Goal: Task Accomplishment & Management: Manage account settings

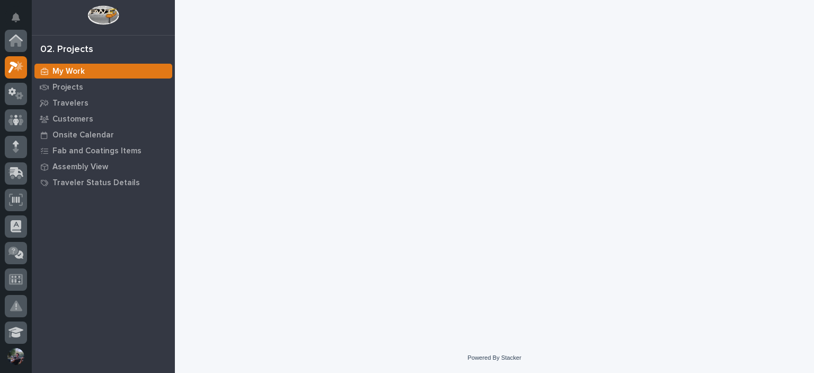
scroll to position [27, 0]
click at [83, 89] on div "Projects" at bounding box center [103, 87] width 138 height 15
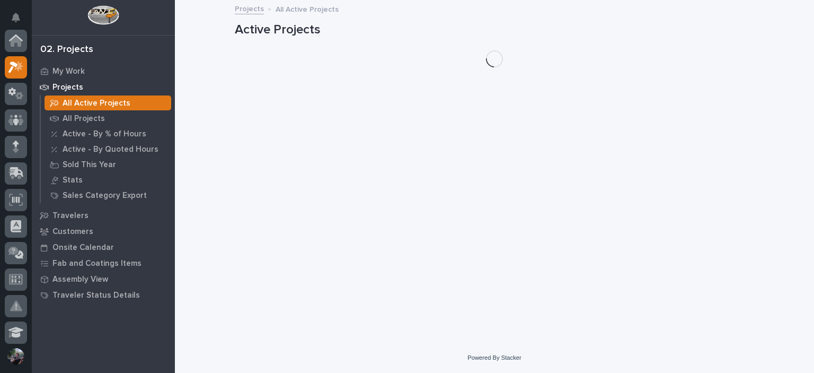
scroll to position [27, 0]
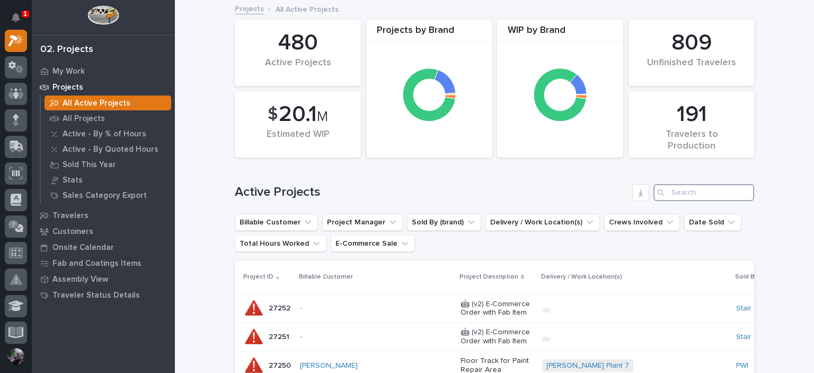
click at [701, 187] on input "Search" at bounding box center [704, 192] width 101 height 17
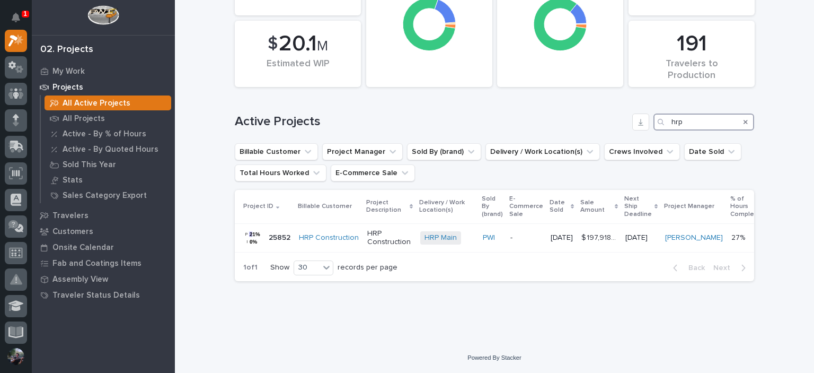
scroll to position [78, 0]
type input "hrp"
click at [640, 233] on p "[DATE]" at bounding box center [640, 237] width 31 height 9
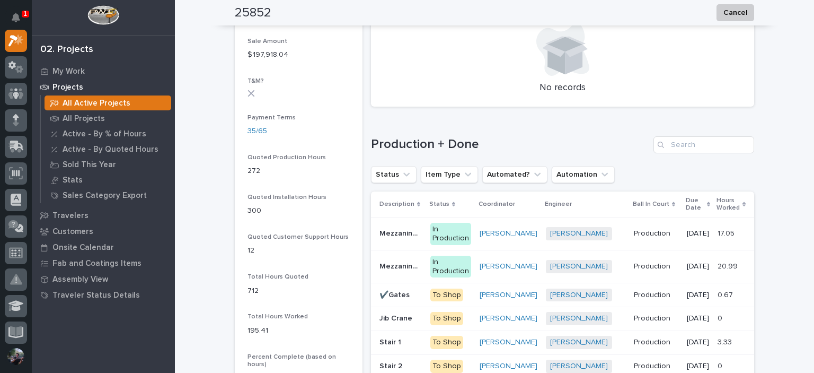
scroll to position [848, 0]
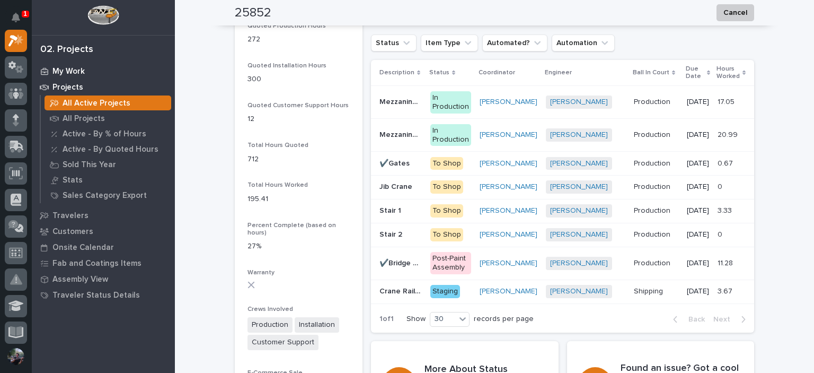
click at [83, 73] on p "My Work" at bounding box center [68, 72] width 32 height 10
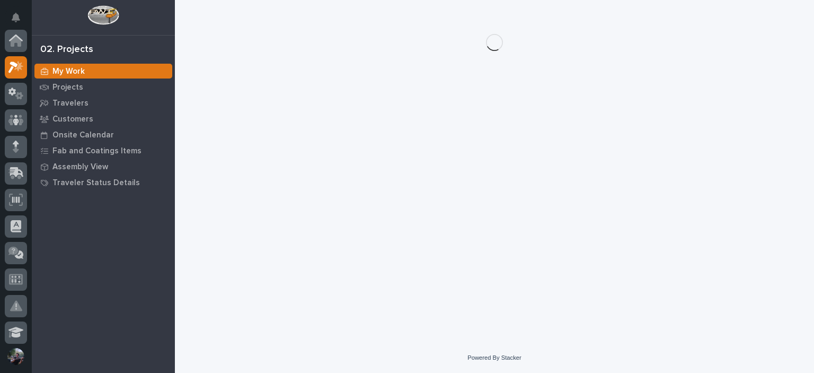
scroll to position [27, 0]
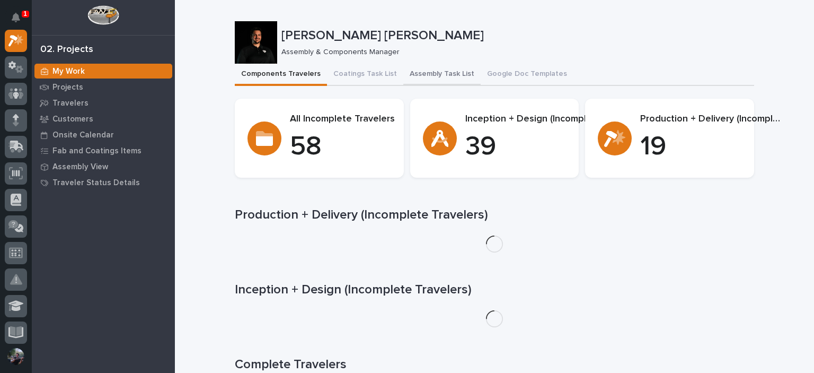
click at [413, 73] on button "Assembly Task List" at bounding box center [441, 75] width 77 height 22
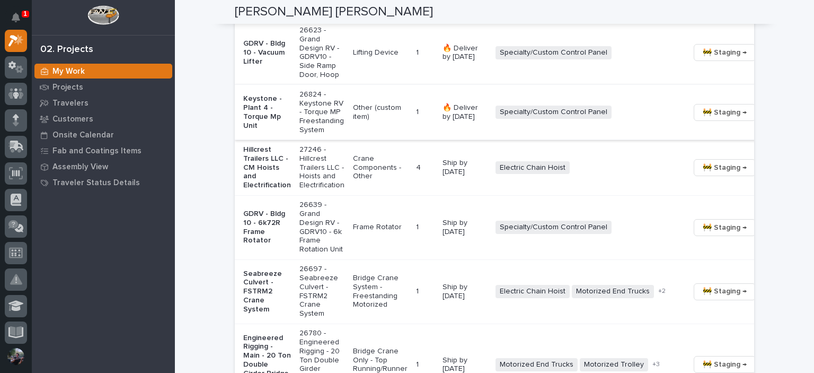
scroll to position [883, 0]
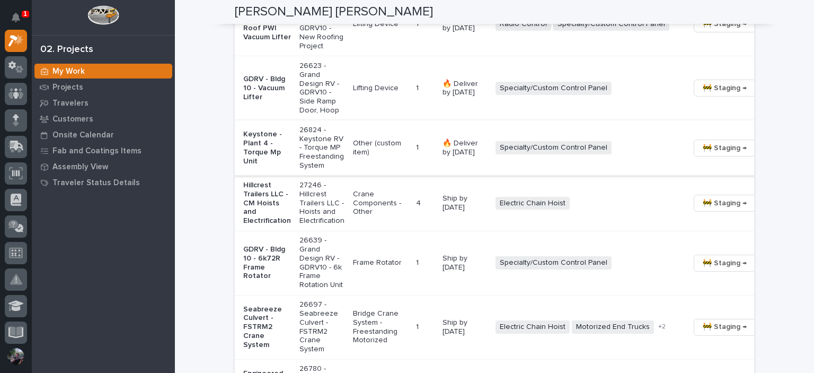
click at [703, 154] on span "🚧 Staging →" at bounding box center [725, 148] width 44 height 13
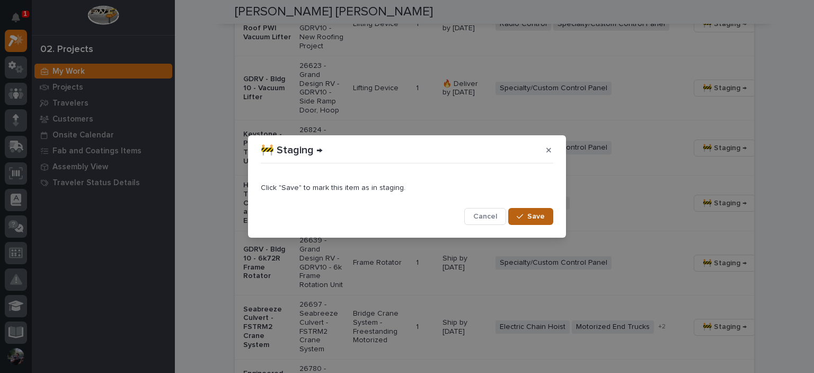
click at [525, 216] on div "button" at bounding box center [522, 216] width 11 height 7
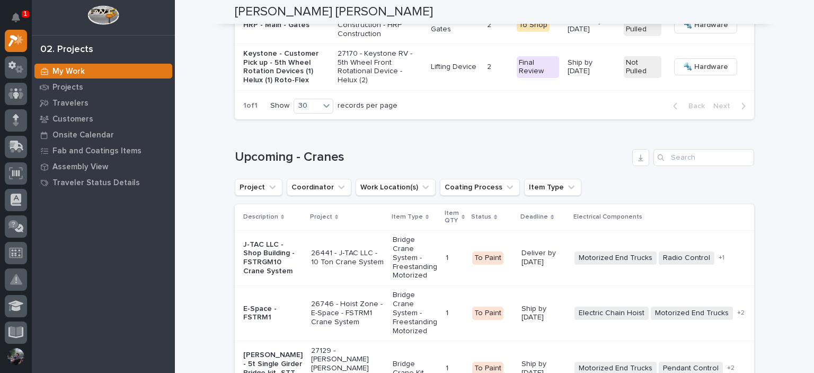
scroll to position [1873, 0]
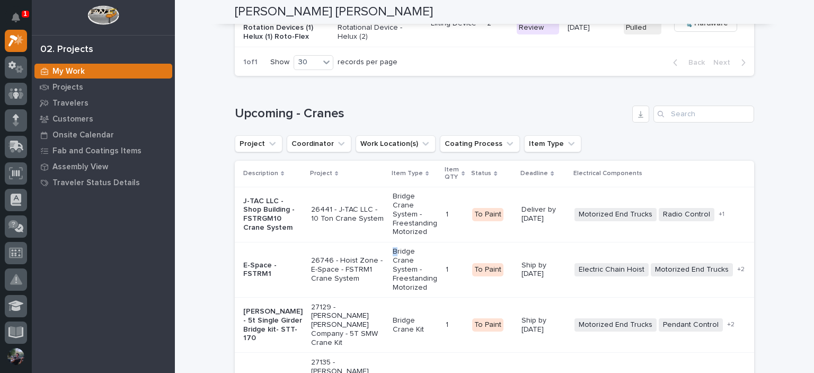
click at [393, 276] on p "Bridge Crane System - Freestanding Motorized" at bounding box center [415, 269] width 45 height 45
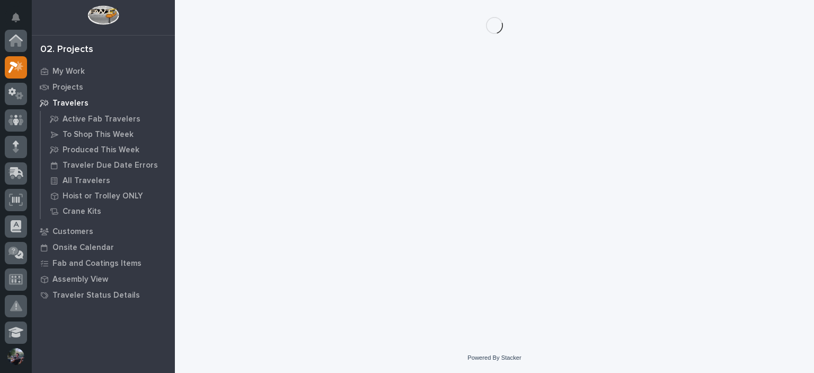
scroll to position [27, 0]
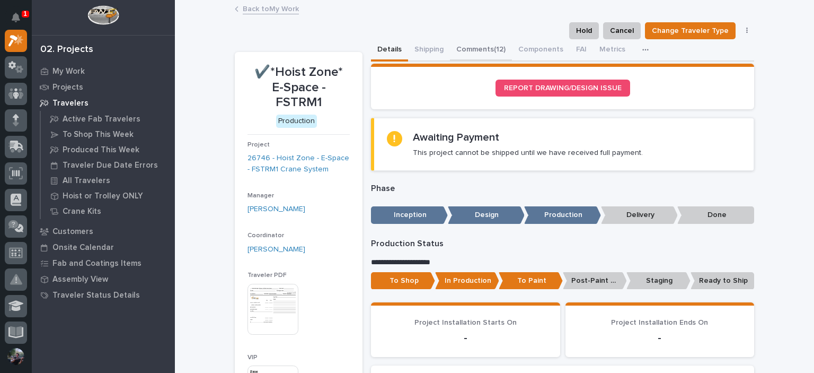
click at [460, 41] on button "Comments (12)" at bounding box center [481, 50] width 62 height 22
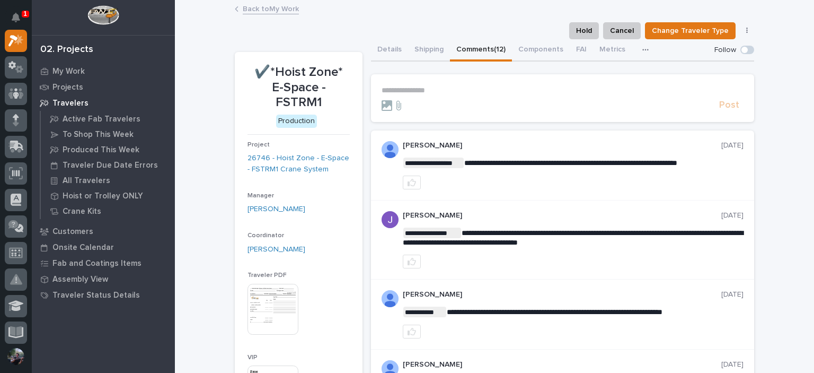
click at [474, 93] on p "**********" at bounding box center [563, 90] width 362 height 9
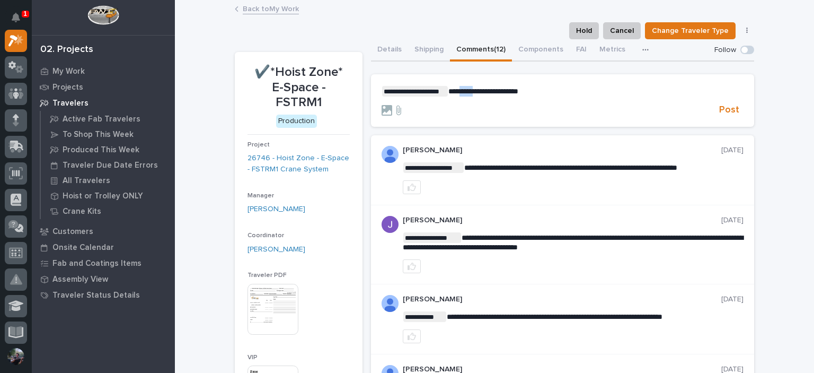
drag, startPoint x: 473, startPoint y: 93, endPoint x: 489, endPoint y: 94, distance: 15.5
click at [461, 94] on span "**********" at bounding box center [483, 90] width 70 height 7
click at [488, 89] on span "**********" at bounding box center [483, 90] width 70 height 7
click at [489, 89] on span "**********" at bounding box center [483, 90] width 70 height 7
click at [582, 79] on section "**********" at bounding box center [562, 100] width 383 height 53
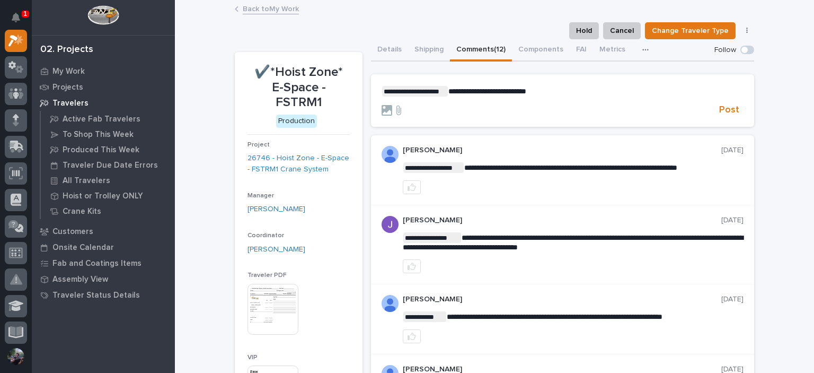
click at [579, 90] on p "**********" at bounding box center [563, 91] width 362 height 11
click at [724, 113] on span "Post" at bounding box center [729, 110] width 20 height 12
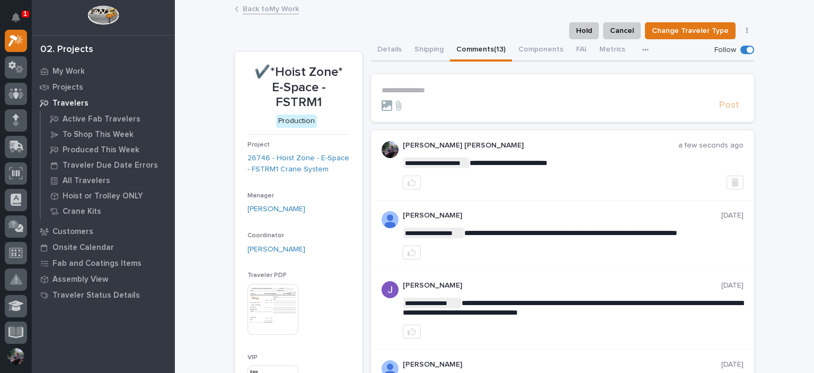
click at [386, 154] on img at bounding box center [390, 149] width 17 height 17
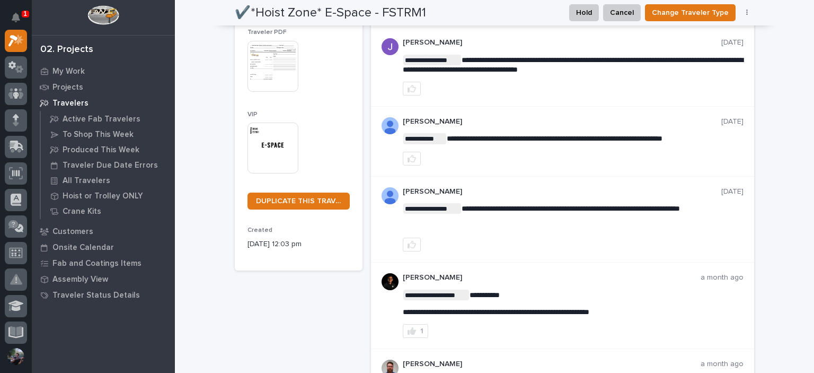
scroll to position [247, 0]
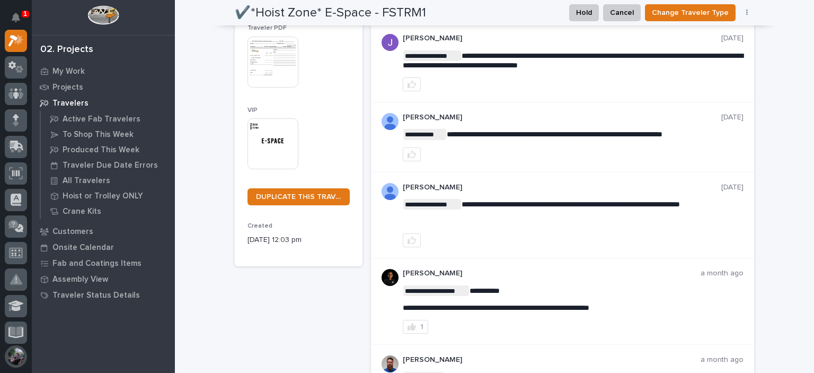
click at [16, 358] on button "button" at bounding box center [16, 356] width 22 height 22
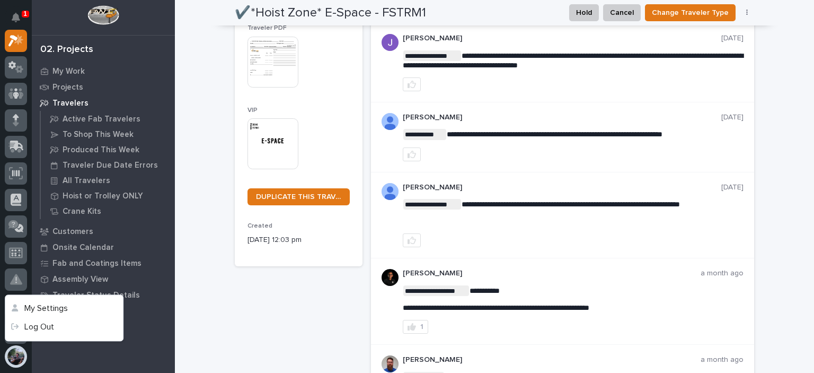
click at [135, 331] on div "My Work Projects Travelers Active Fab Travelers To Shop This Week Produced This…" at bounding box center [103, 218] width 143 height 310
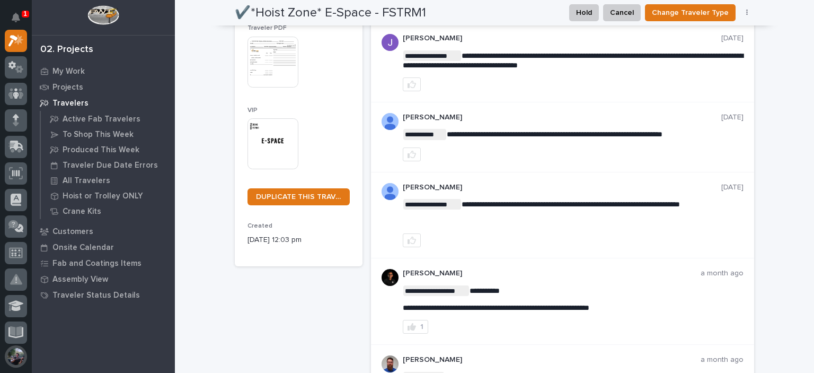
click at [20, 363] on button "button" at bounding box center [16, 356] width 22 height 22
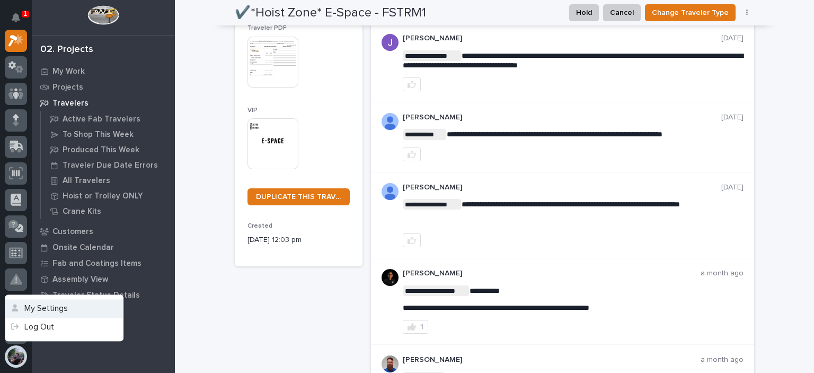
click at [68, 307] on button "My Settings" at bounding box center [64, 308] width 118 height 19
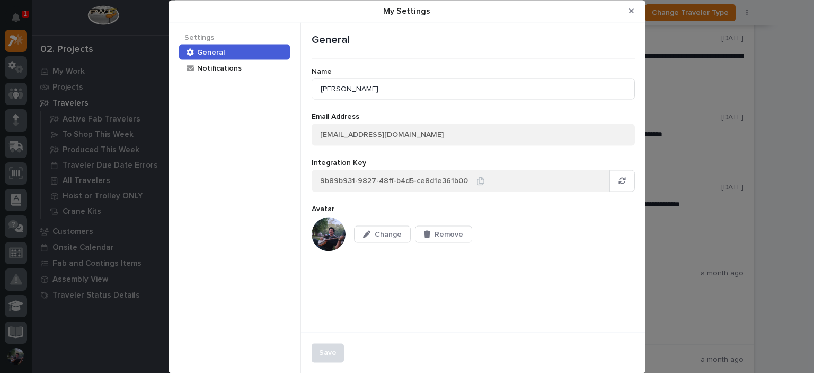
click at [324, 232] on img "My Settings" at bounding box center [329, 234] width 34 height 34
click at [348, 236] on div "Change Remove" at bounding box center [473, 234] width 323 height 34
click at [322, 231] on img "My Settings" at bounding box center [329, 234] width 34 height 34
click at [372, 235] on div "My Settings" at bounding box center [369, 234] width 12 height 7
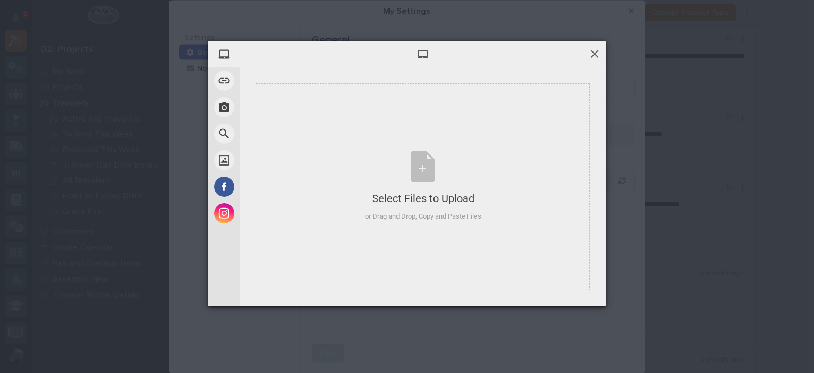
click at [595, 53] on span at bounding box center [595, 54] width 12 height 12
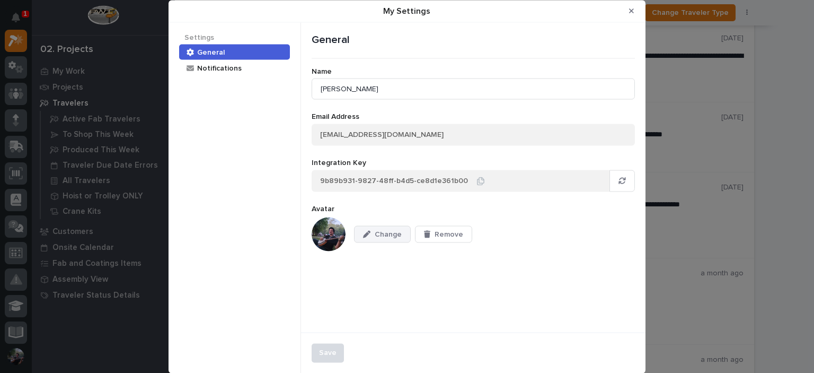
click at [376, 241] on button "Change" at bounding box center [382, 234] width 57 height 17
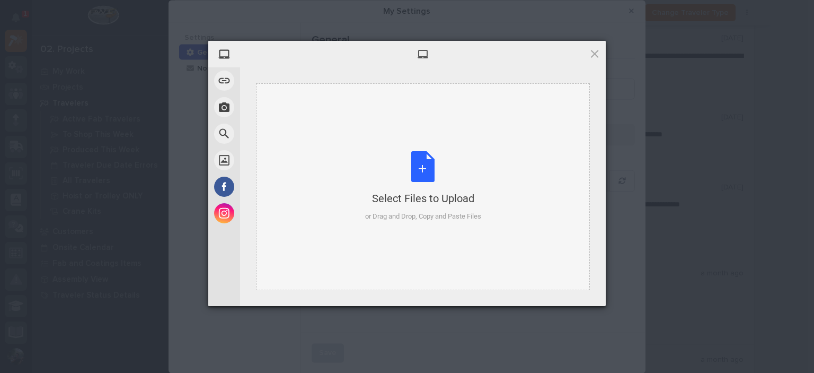
click at [384, 123] on div "Select Files to Upload or Drag and Drop, Copy and Paste Files" at bounding box center [423, 186] width 334 height 207
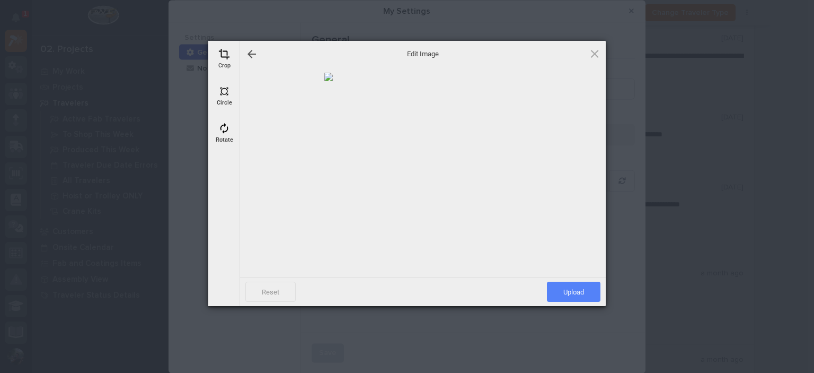
click at [562, 289] on span "Upload" at bounding box center [574, 291] width 54 height 20
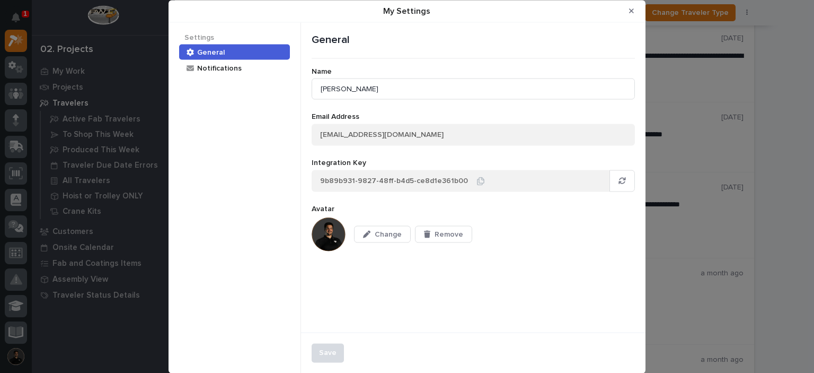
click at [329, 222] on img "My Settings" at bounding box center [329, 234] width 34 height 34
click at [629, 5] on button "Close Modal" at bounding box center [631, 11] width 17 height 17
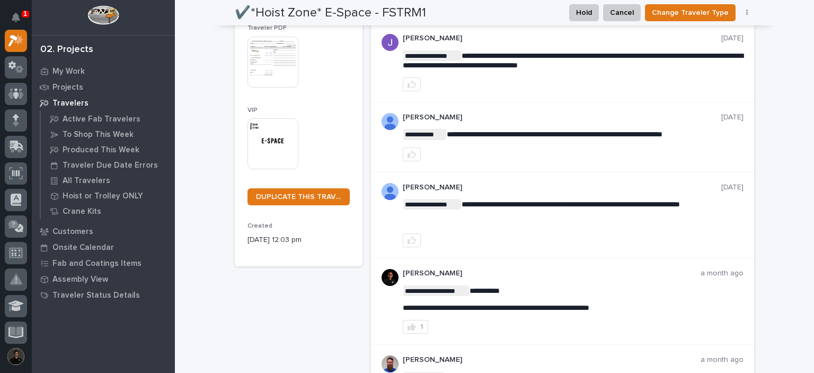
click at [364, 236] on div "**********" at bounding box center [494, 377] width 519 height 1170
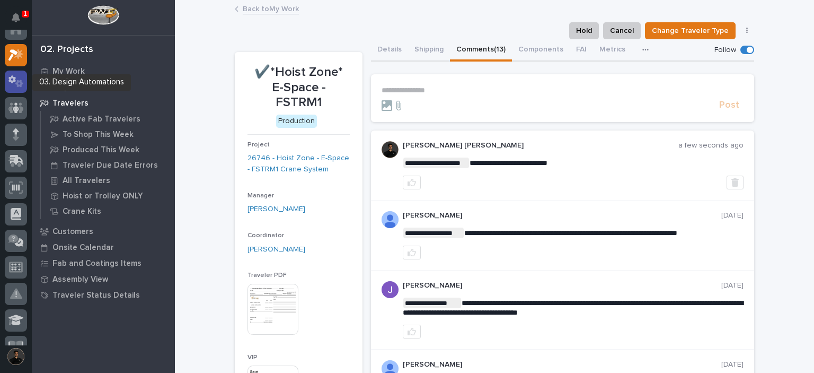
scroll to position [0, 0]
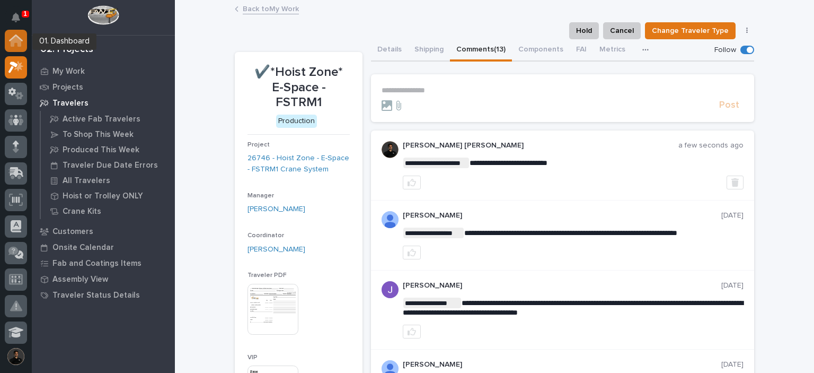
click at [19, 43] on icon at bounding box center [16, 41] width 11 height 11
